Goal: Navigation & Orientation: Find specific page/section

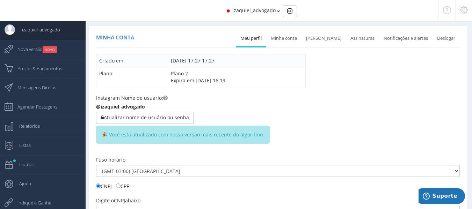
click at [261, 15] on div "izaquiel_advogado" at bounding box center [236, 10] width 405 height 21
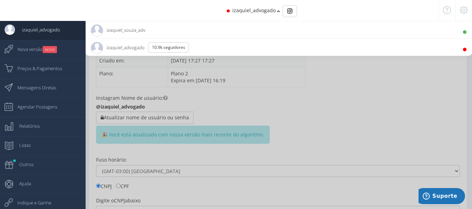
click at [141, 32] on span "izaquiel_souza_adv 470 Seguidores" at bounding box center [118, 29] width 54 height 17
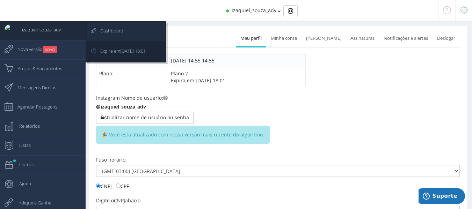
click at [139, 28] on link "Dashboard" at bounding box center [126, 31] width 78 height 19
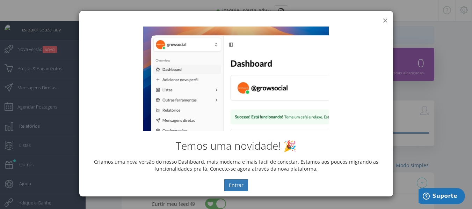
click at [385, 19] on button "×" at bounding box center [384, 20] width 5 height 9
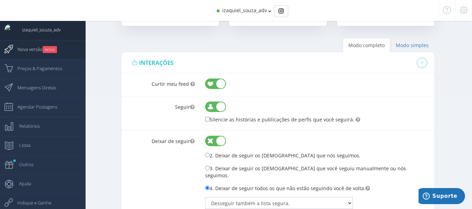
scroll to position [116, 0]
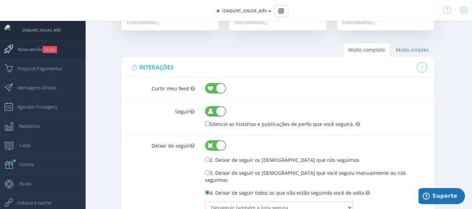
click at [42, 52] on span "Nova versão NOVO" at bounding box center [33, 48] width 46 height 17
